Goal: Information Seeking & Learning: Check status

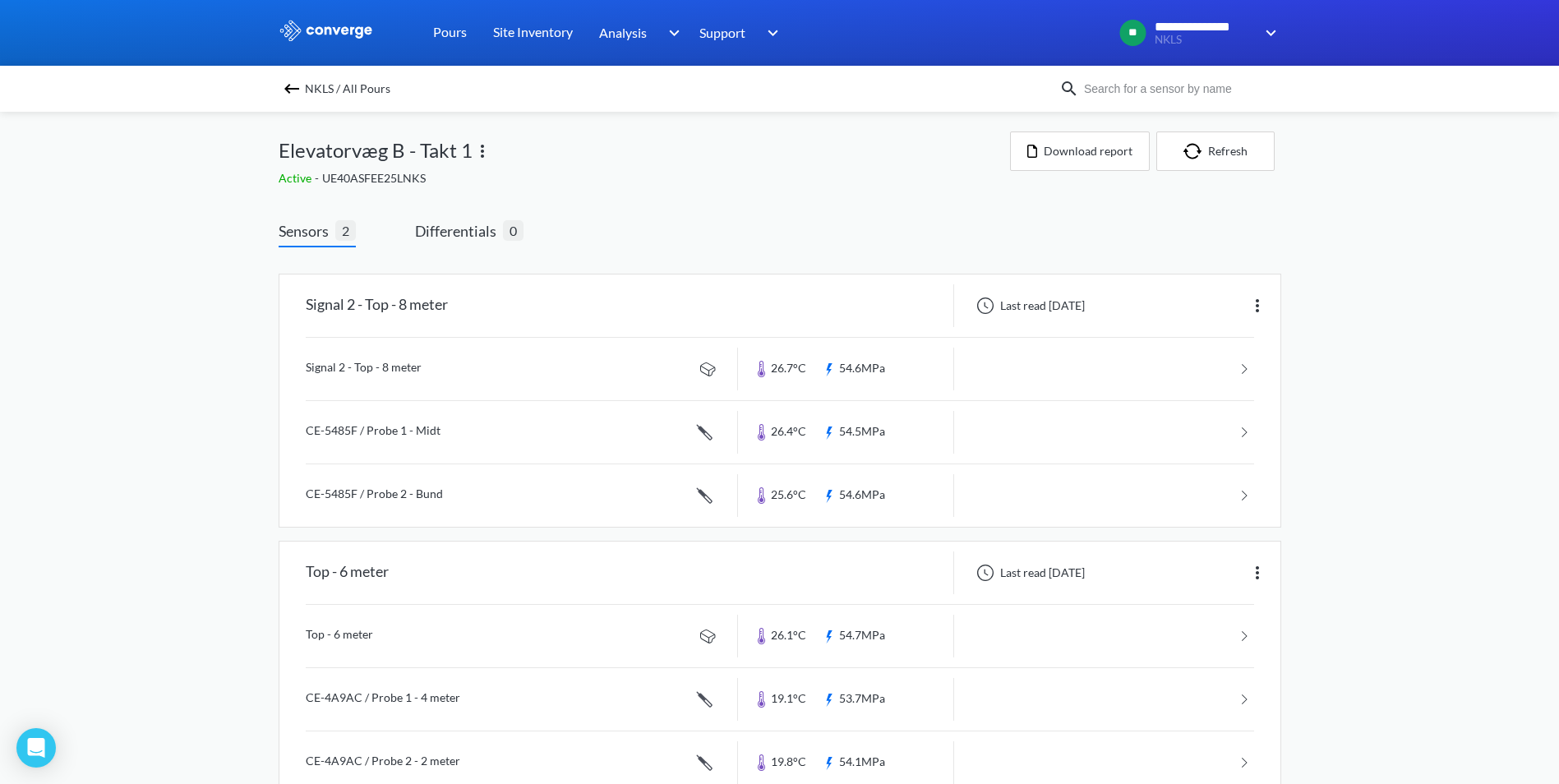
click at [307, 91] on div "NKLS / All Pours" at bounding box center [669, 89] width 780 height 23
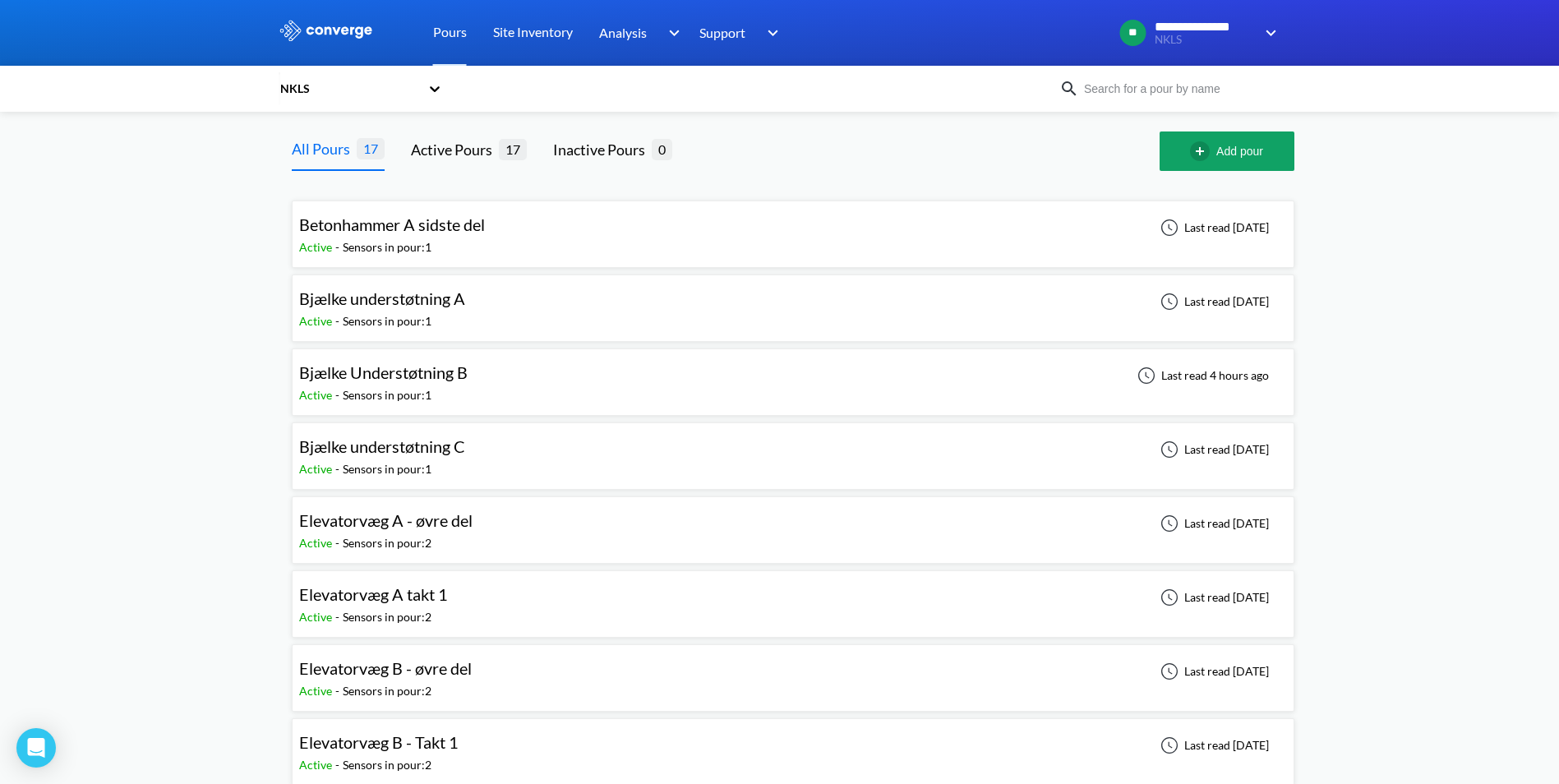
click at [529, 383] on div "Bjælke Understøtning B Active - Sensors in pour: 1 Last read 4 hours ago" at bounding box center [792, 382] width 987 height 52
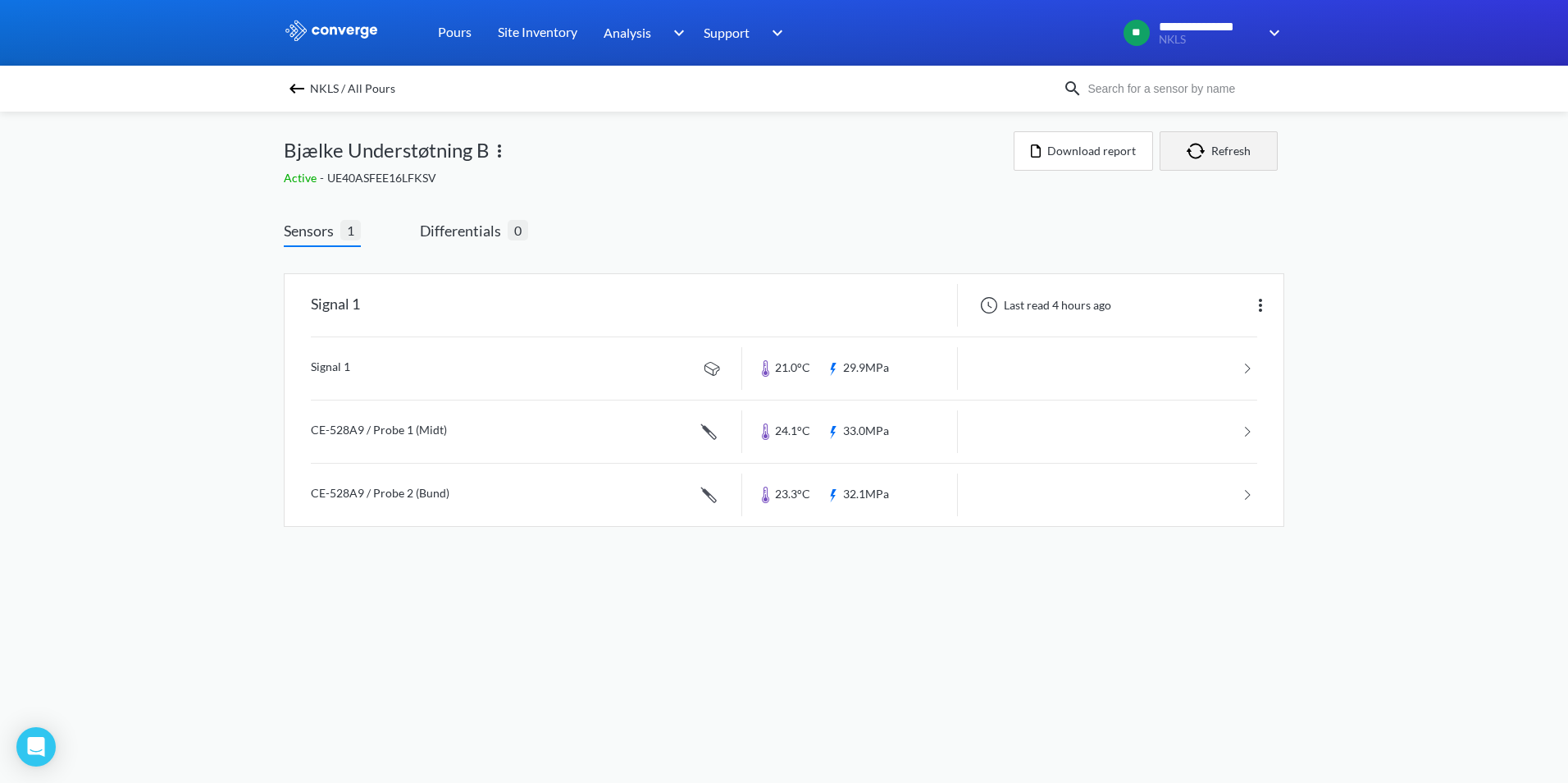
click at [1218, 150] on button "Refresh" at bounding box center [1219, 151] width 118 height 39
click at [832, 425] on link at bounding box center [784, 431] width 946 height 62
click at [293, 90] on img at bounding box center [296, 89] width 20 height 20
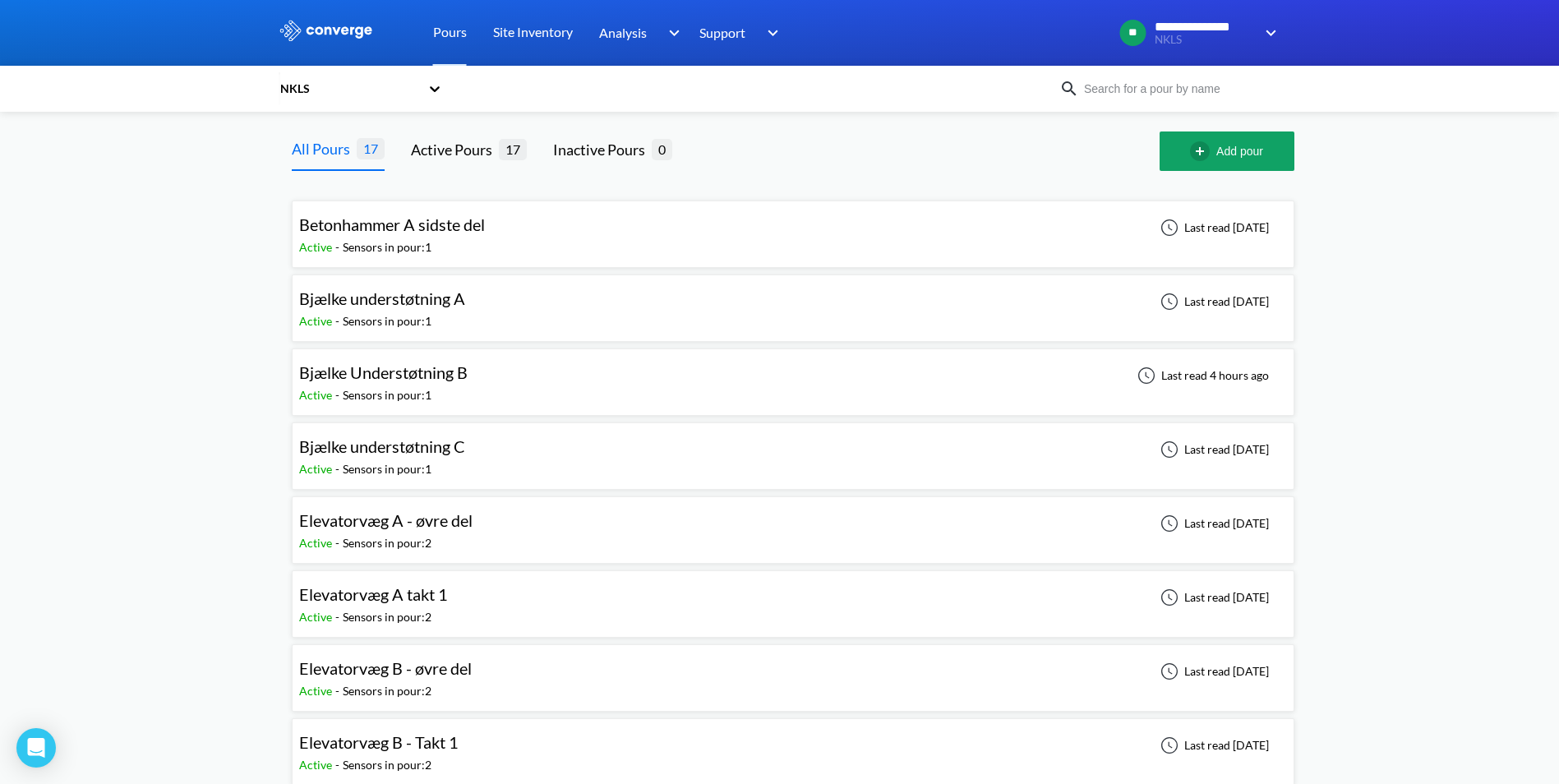
click at [450, 380] on span "Bjælke Understøtning B" at bounding box center [383, 372] width 169 height 20
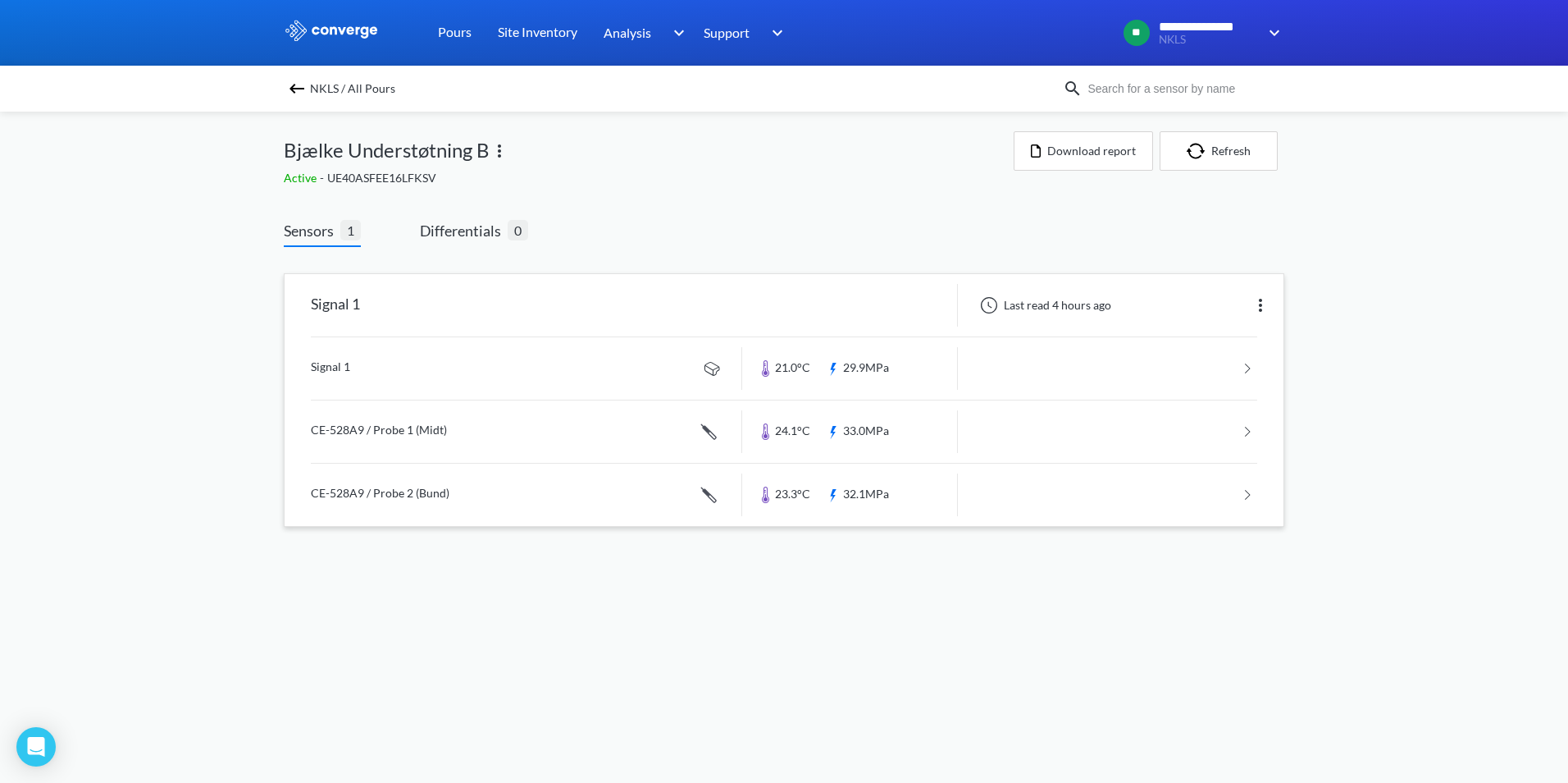
click at [494, 487] on link at bounding box center [784, 494] width 946 height 62
click at [548, 428] on link at bounding box center [784, 431] width 946 height 62
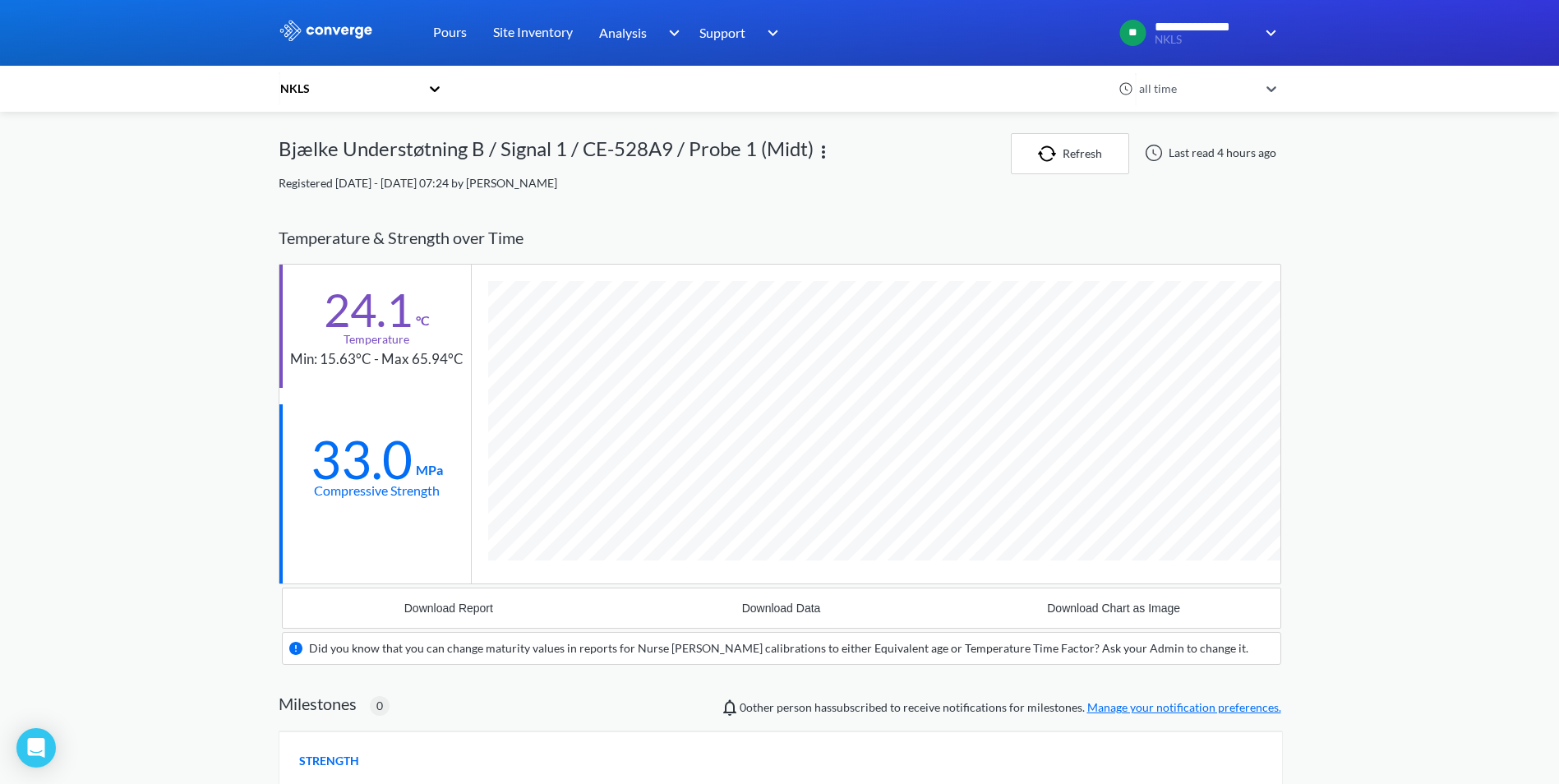
scroll to position [1050, 1003]
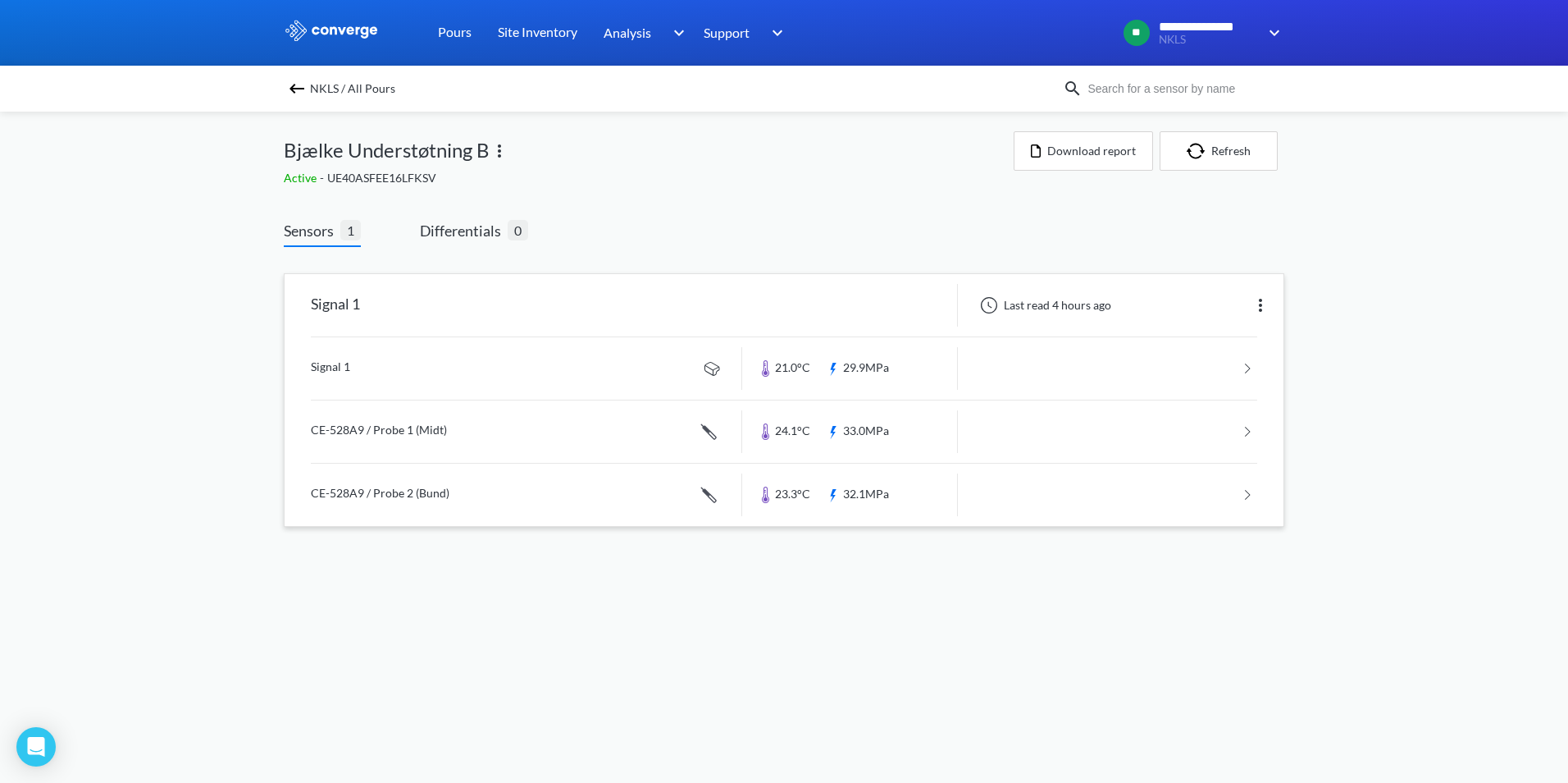
click at [533, 362] on link at bounding box center [784, 368] width 946 height 62
click at [295, 90] on img at bounding box center [296, 89] width 20 height 20
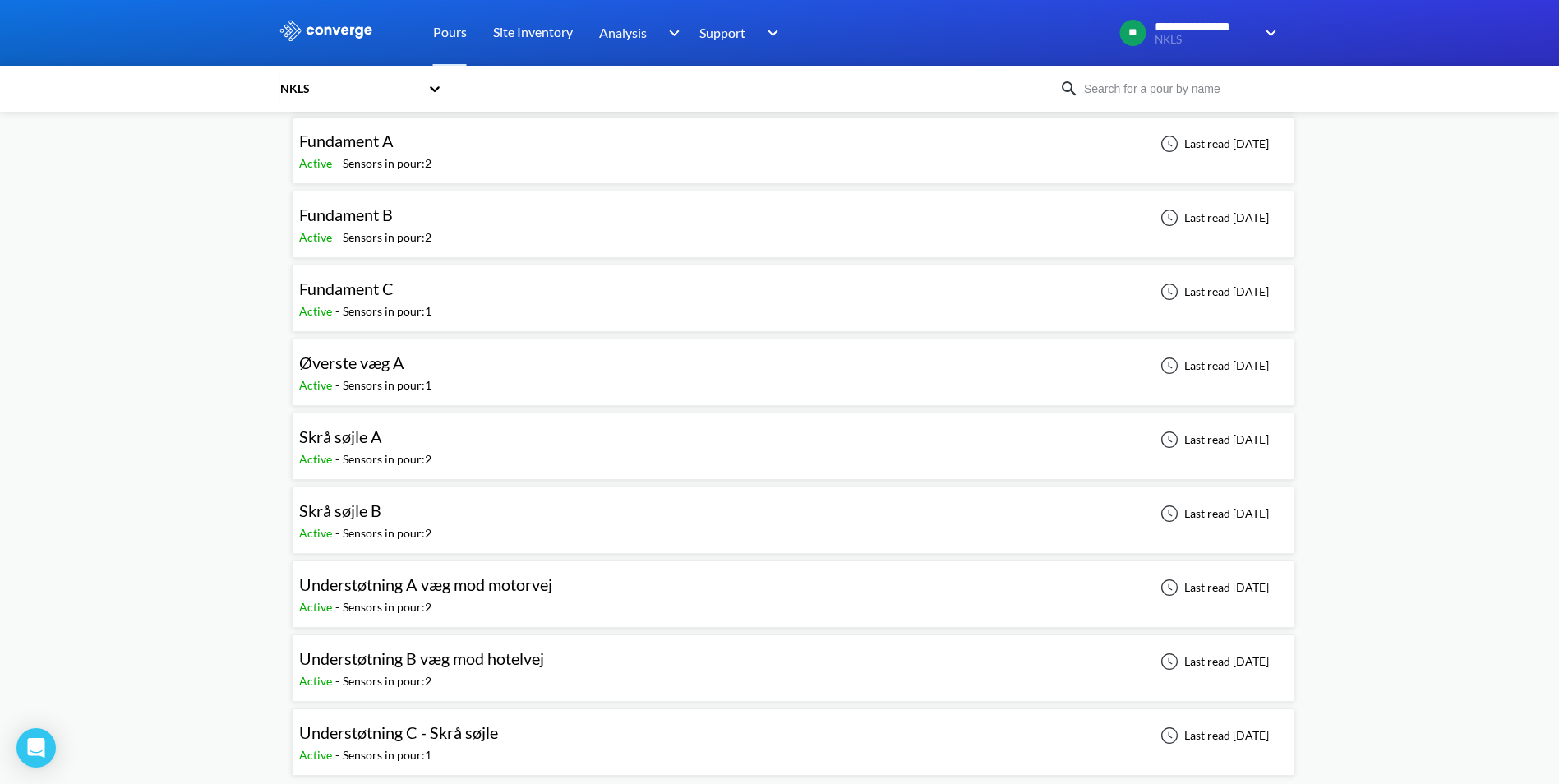
scroll to position [680, 0]
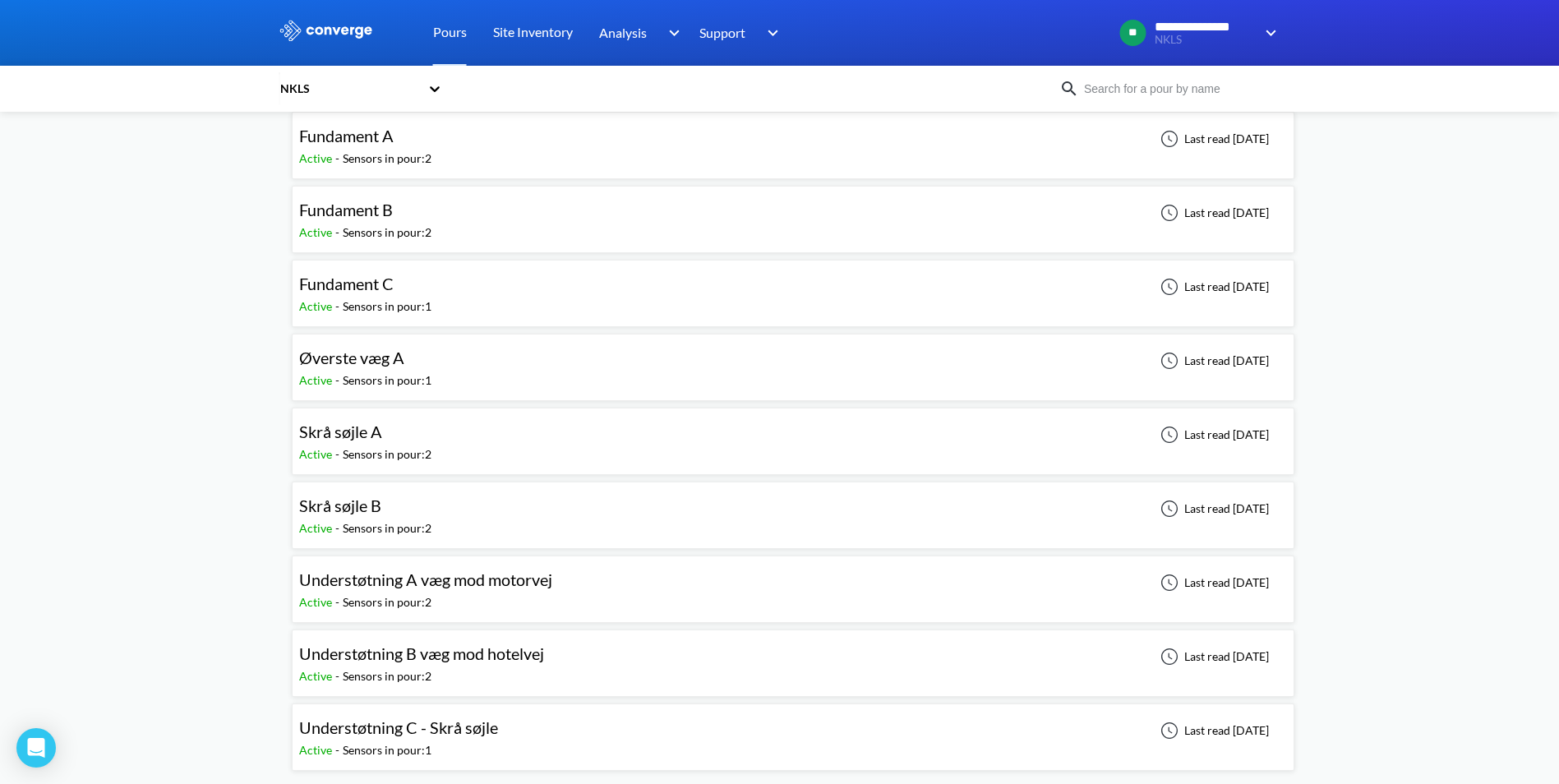
click at [473, 367] on div "Øverste væg A Active - Sensors in pour: 1 Last read [DATE]" at bounding box center [792, 366] width 987 height 52
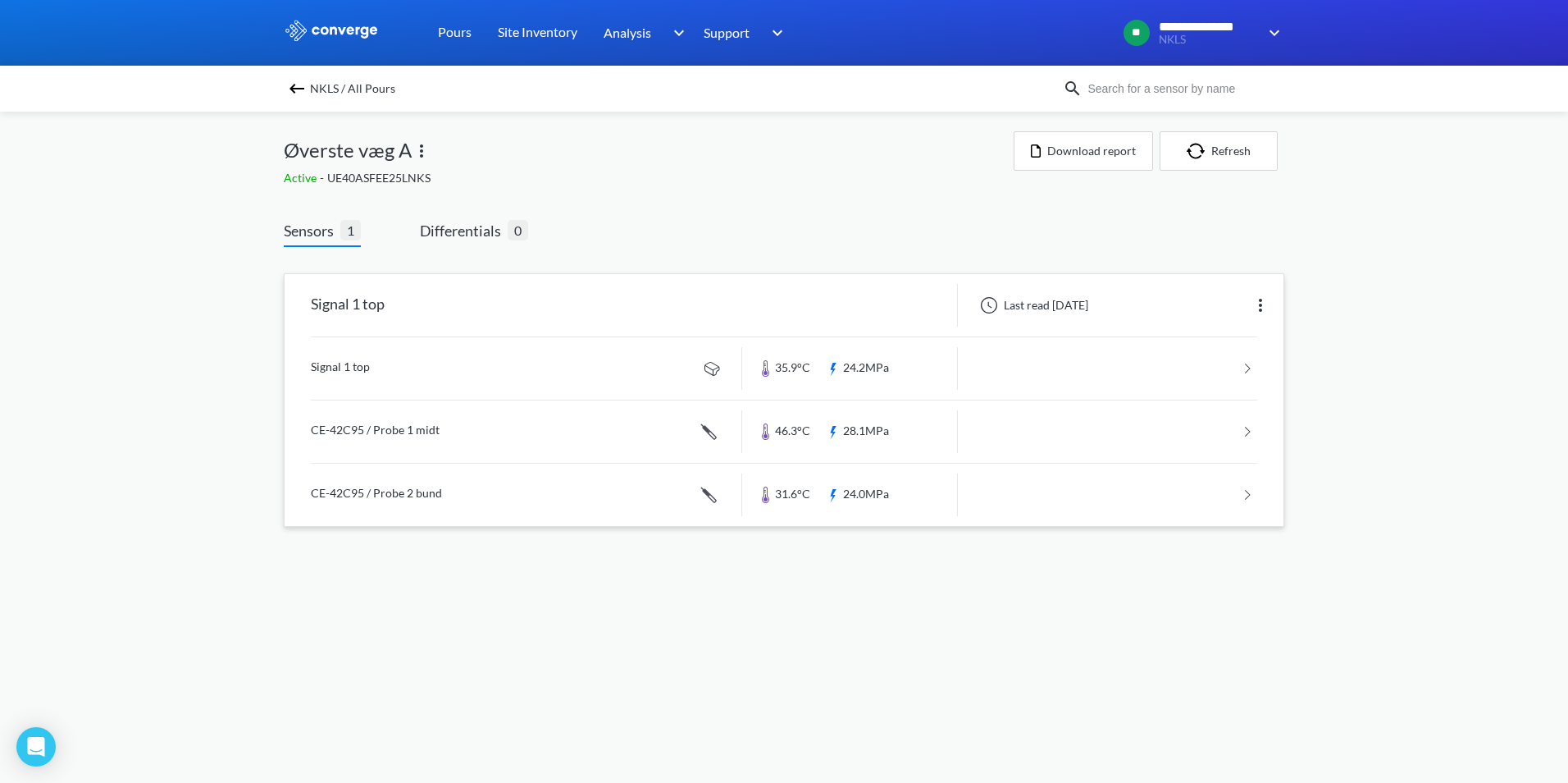
click at [521, 428] on link at bounding box center [784, 431] width 946 height 62
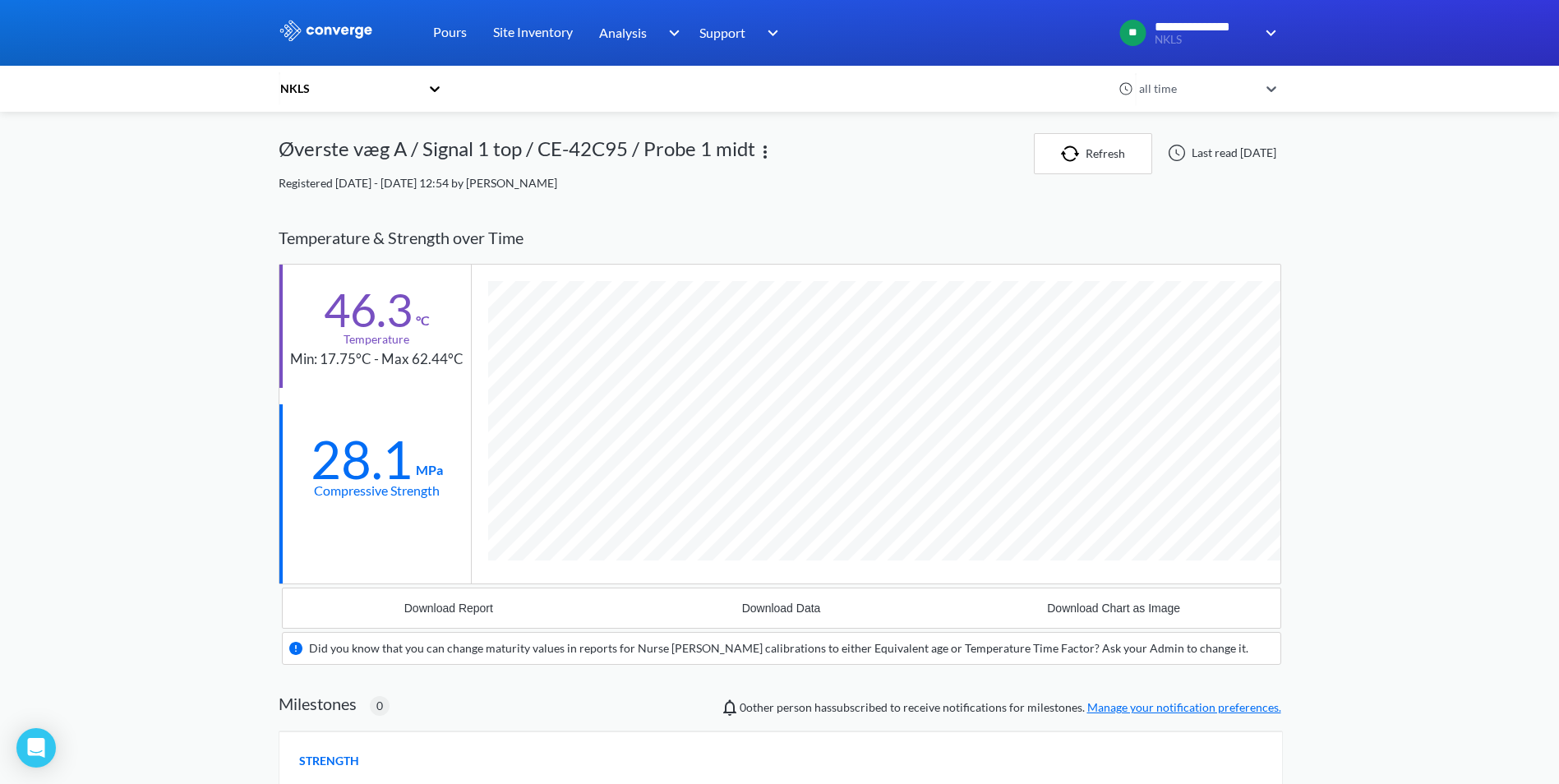
scroll to position [1050, 1003]
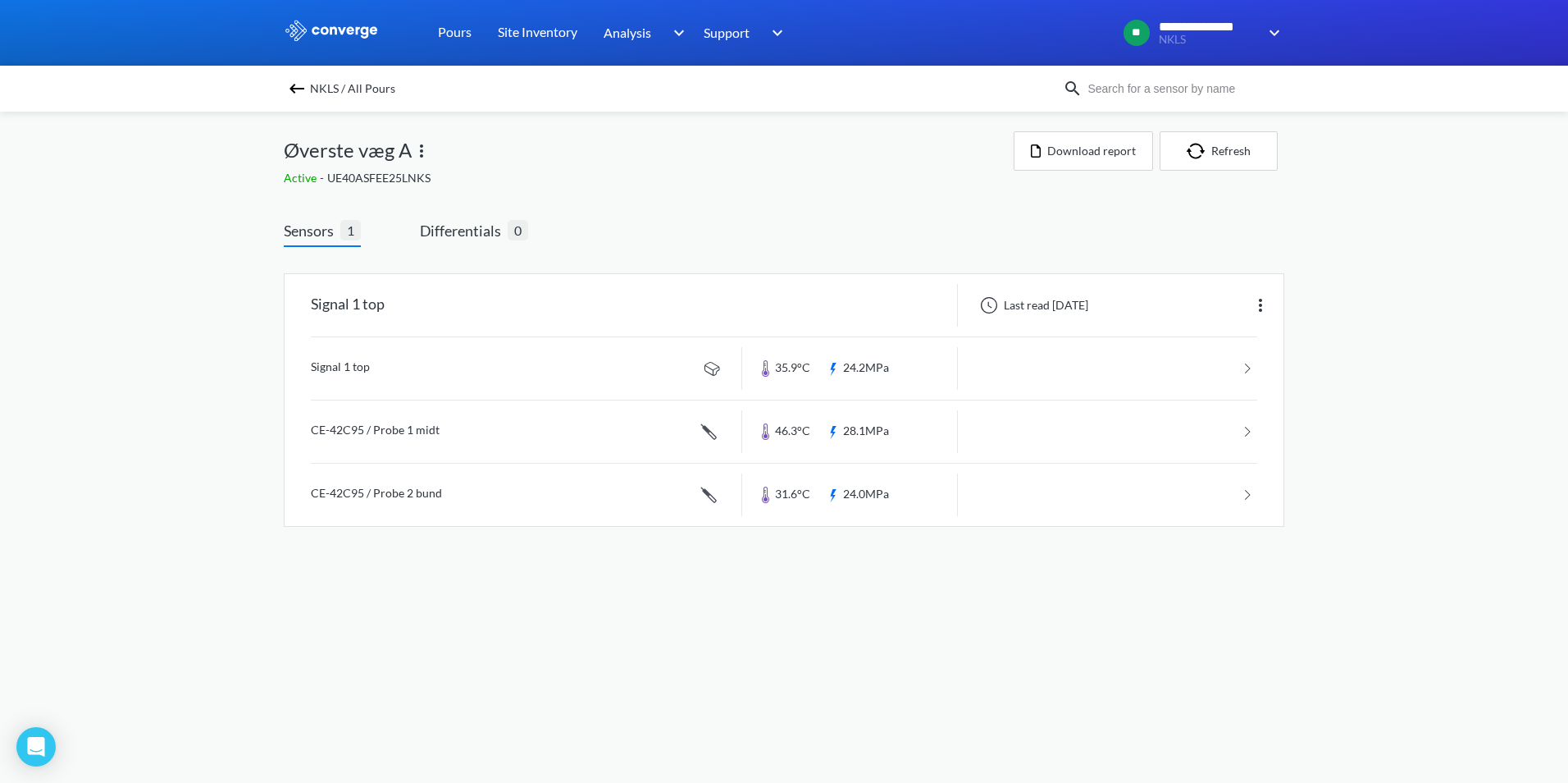
click at [326, 91] on span "NKLS / All Pours" at bounding box center [353, 89] width 86 height 23
